Goal: Task Accomplishment & Management: Manage account settings

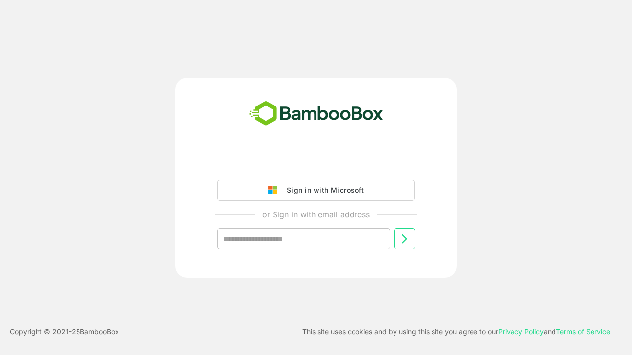
type input "**********"
click at [404, 239] on icon at bounding box center [404, 239] width 12 height 12
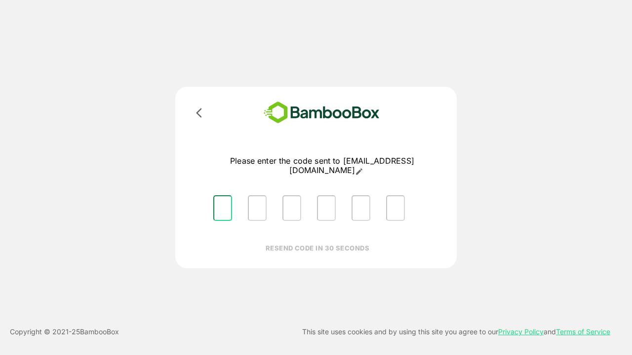
type input "*"
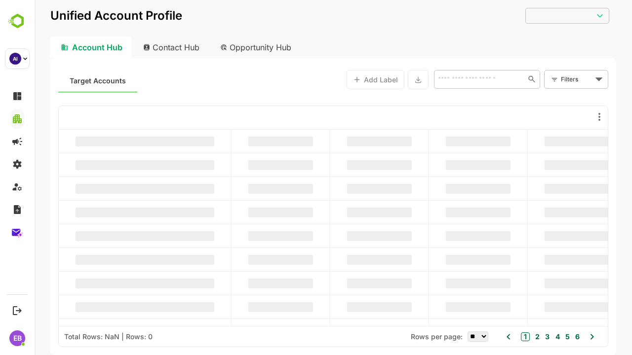
type input "**********"
